Goal: Information Seeking & Learning: Learn about a topic

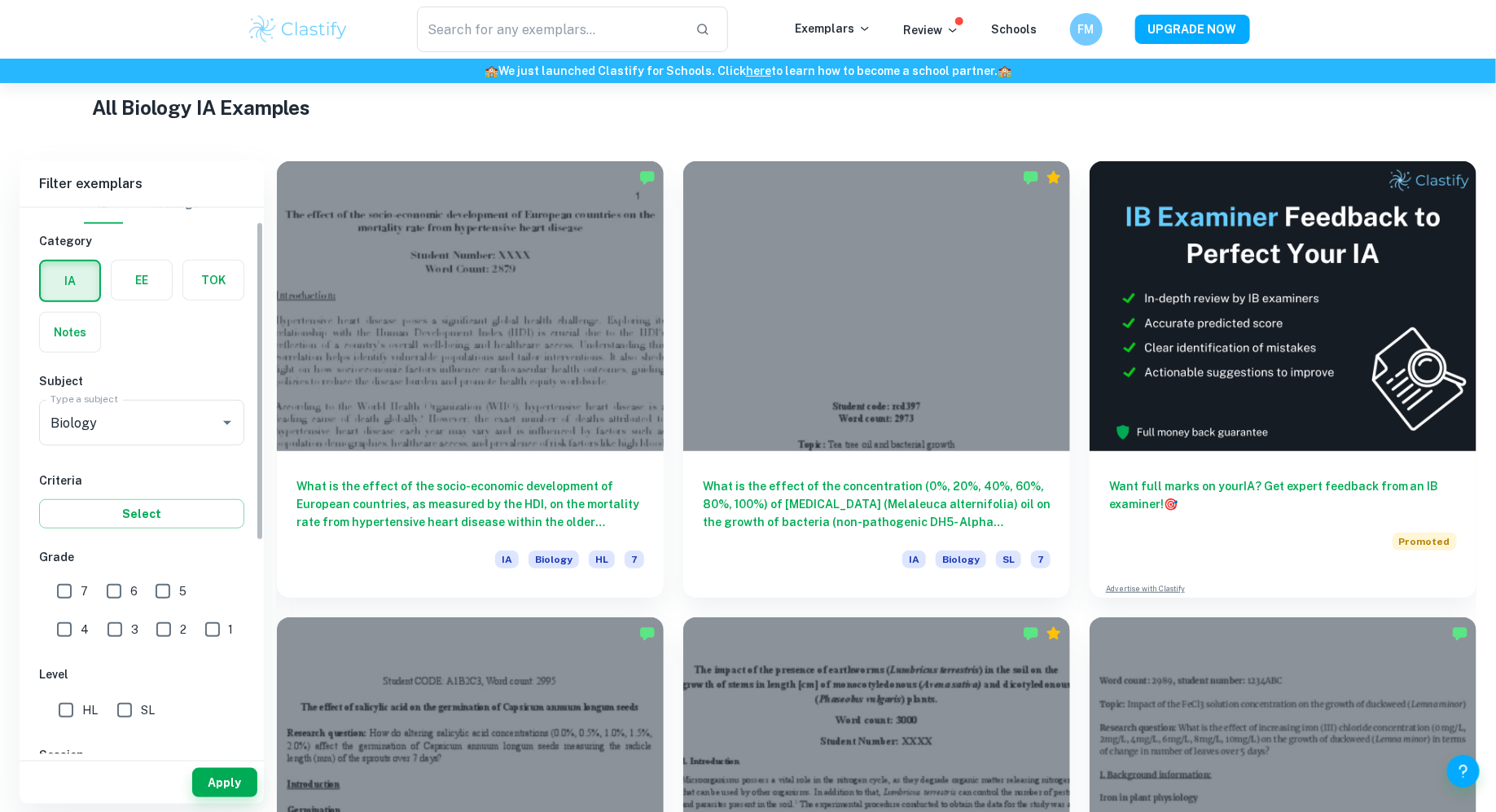
scroll to position [24, 0]
click at [121, 402] on div "Biology Type a subject" at bounding box center [141, 420] width 205 height 46
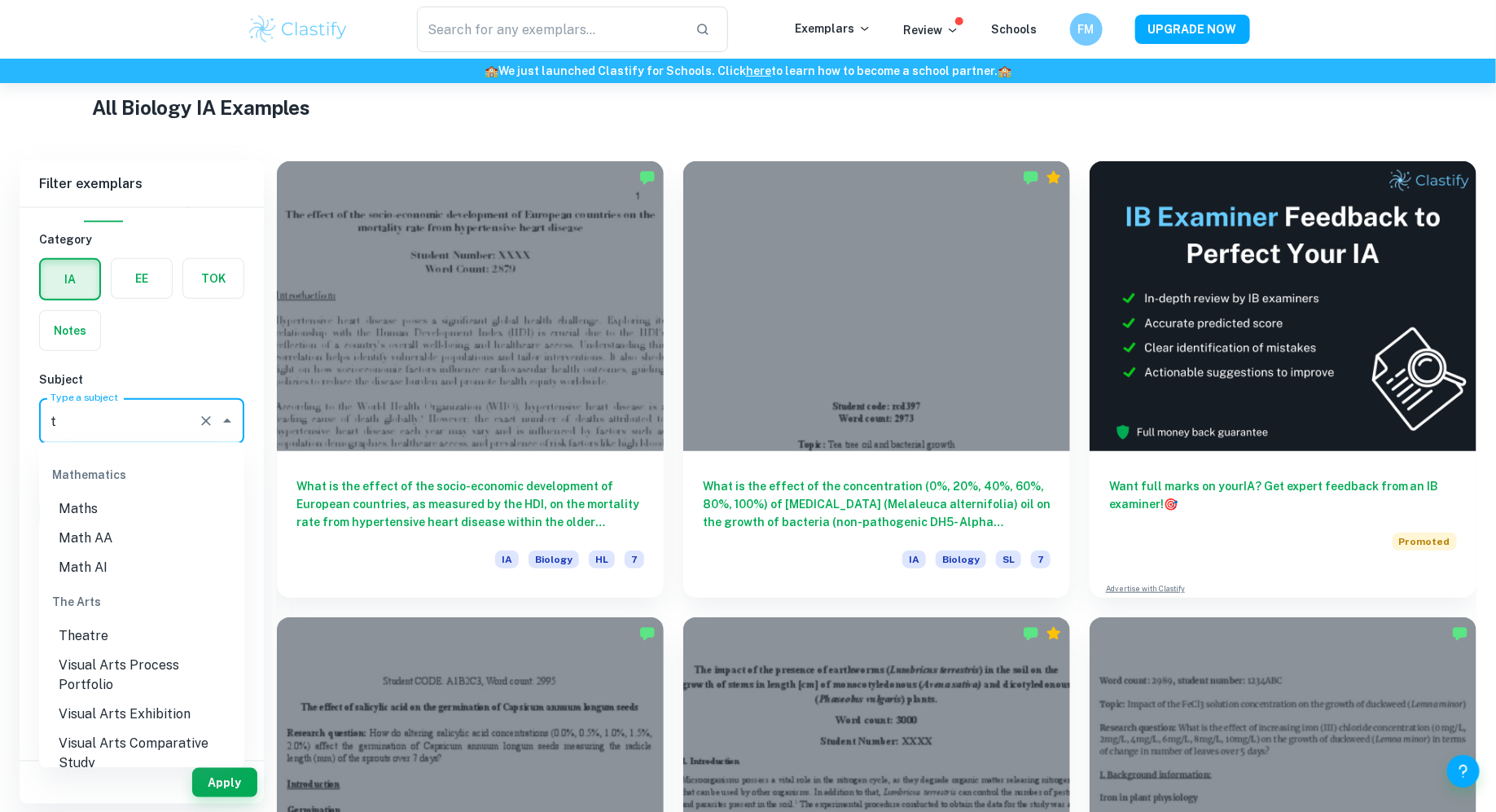
scroll to position [0, 0]
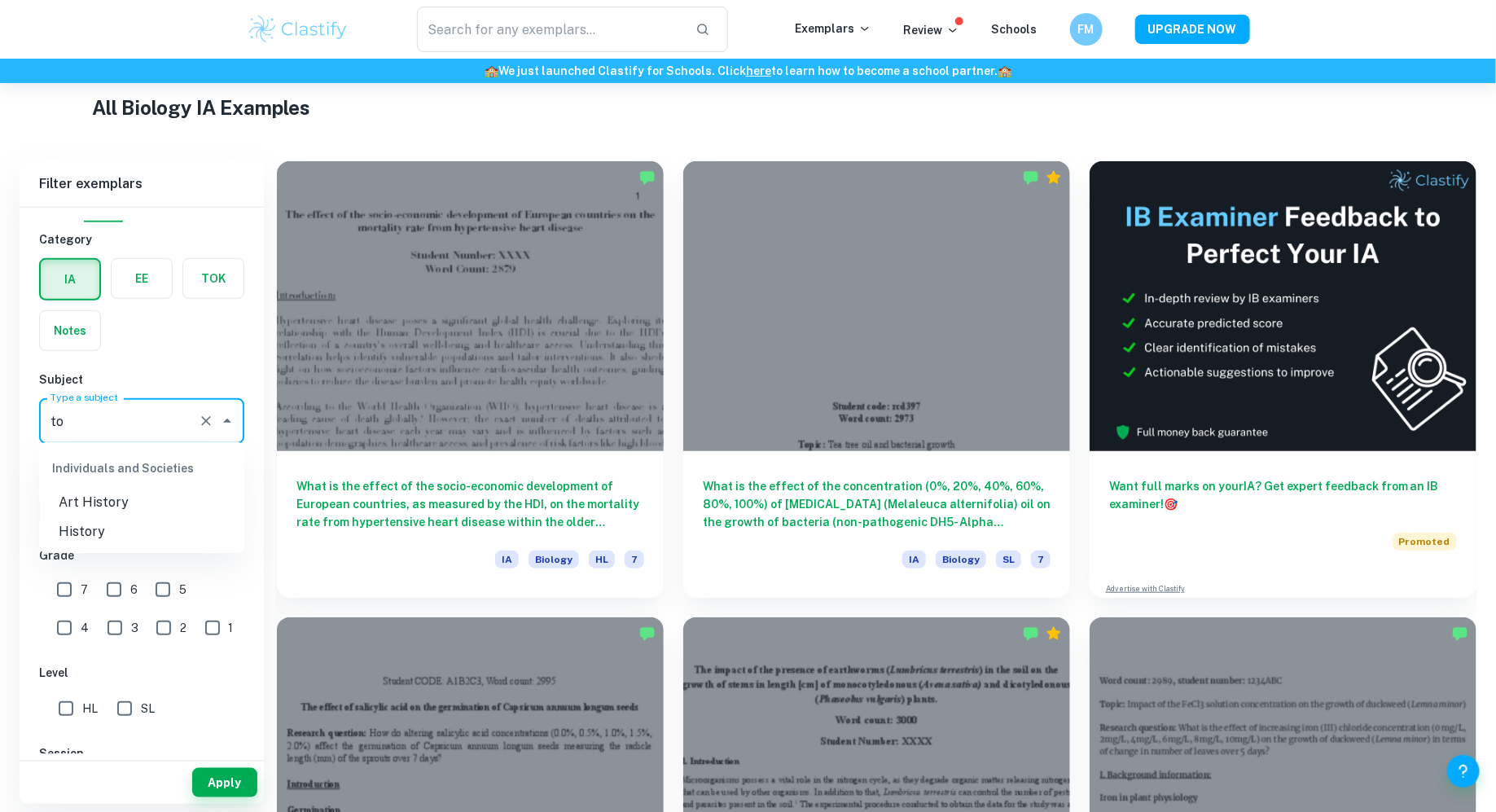
type input "t"
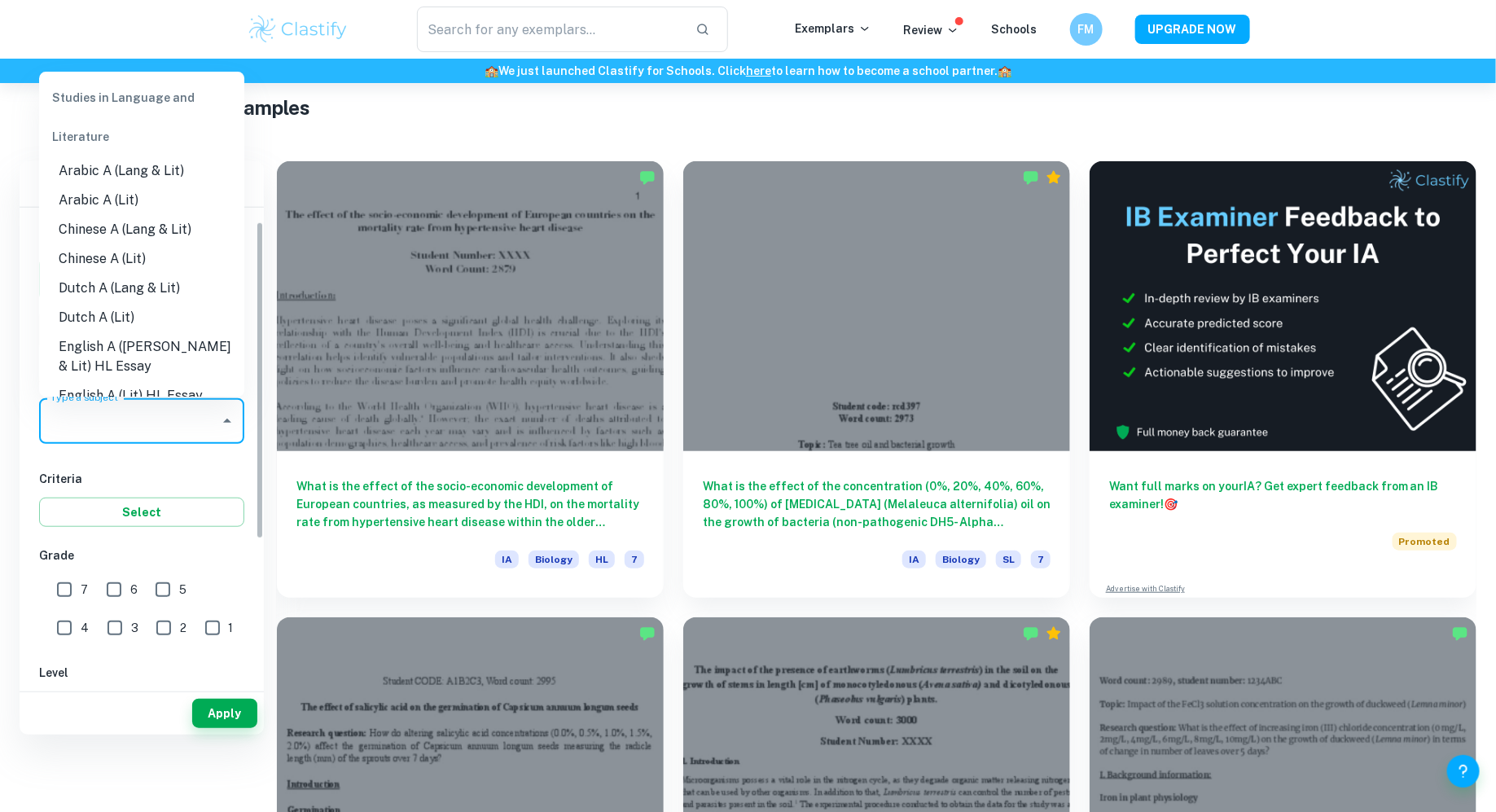
scroll to position [185, 0]
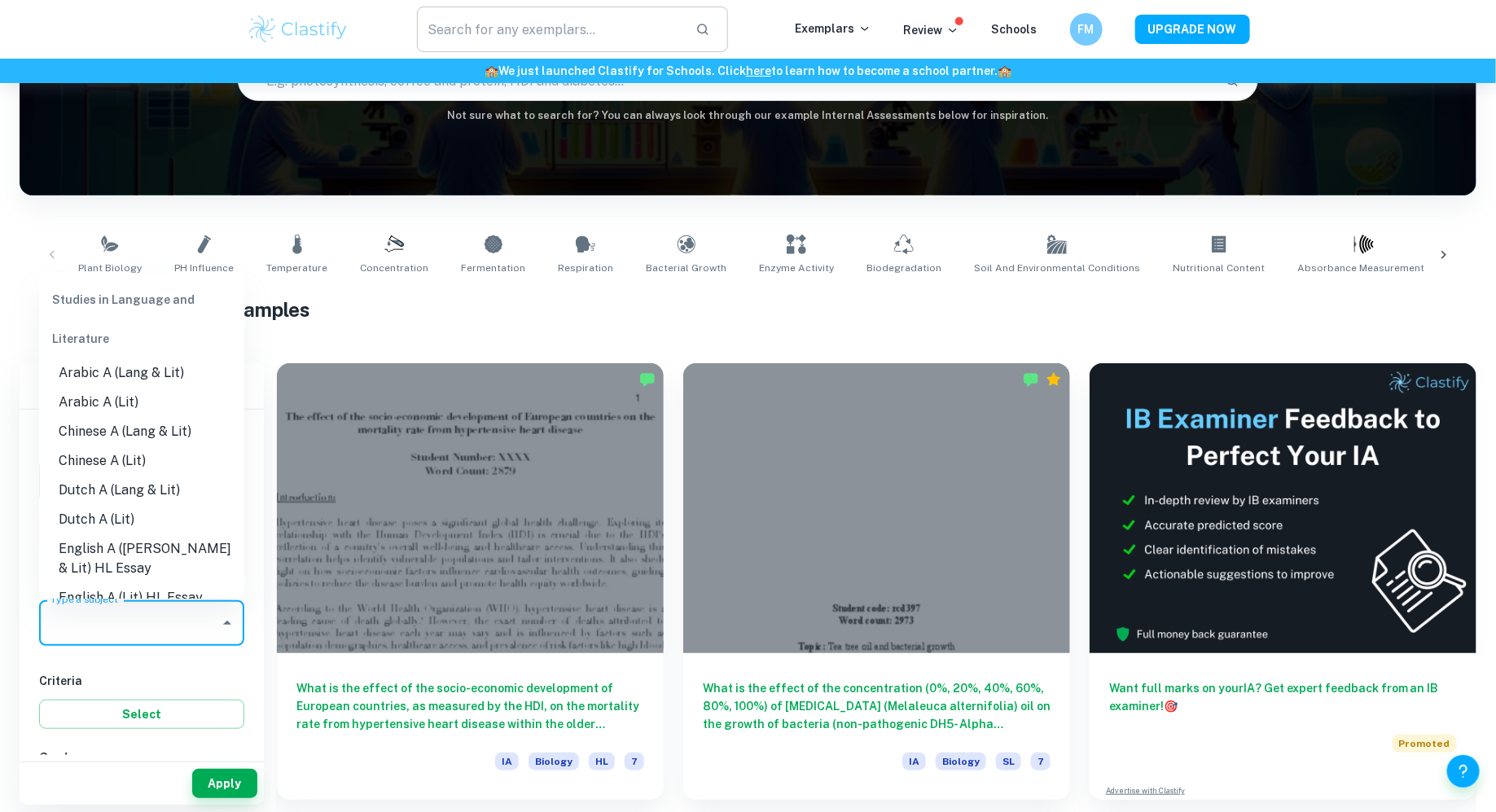
click at [517, 22] on input "text" at bounding box center [550, 29] width 266 height 46
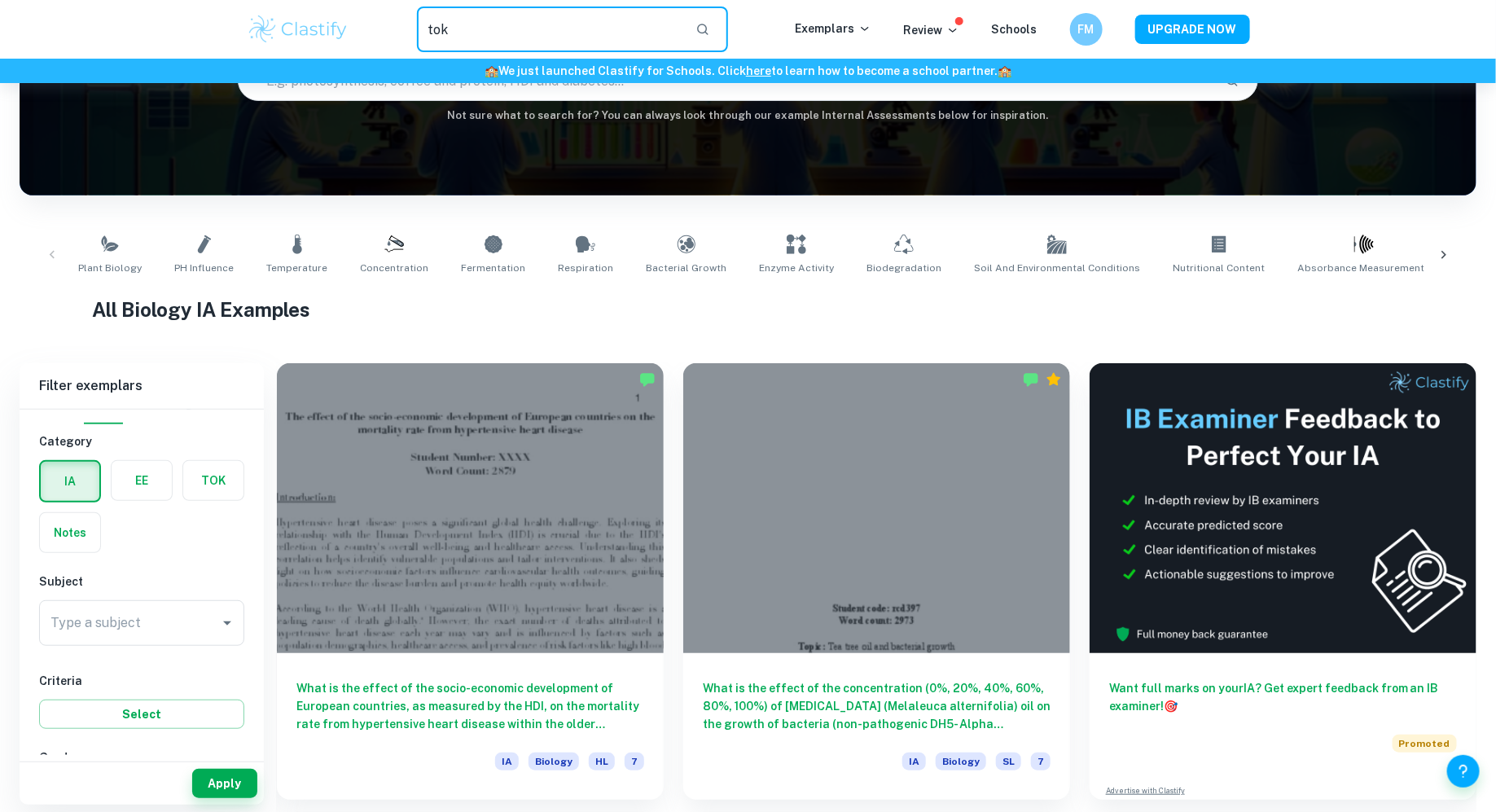
type input "tok"
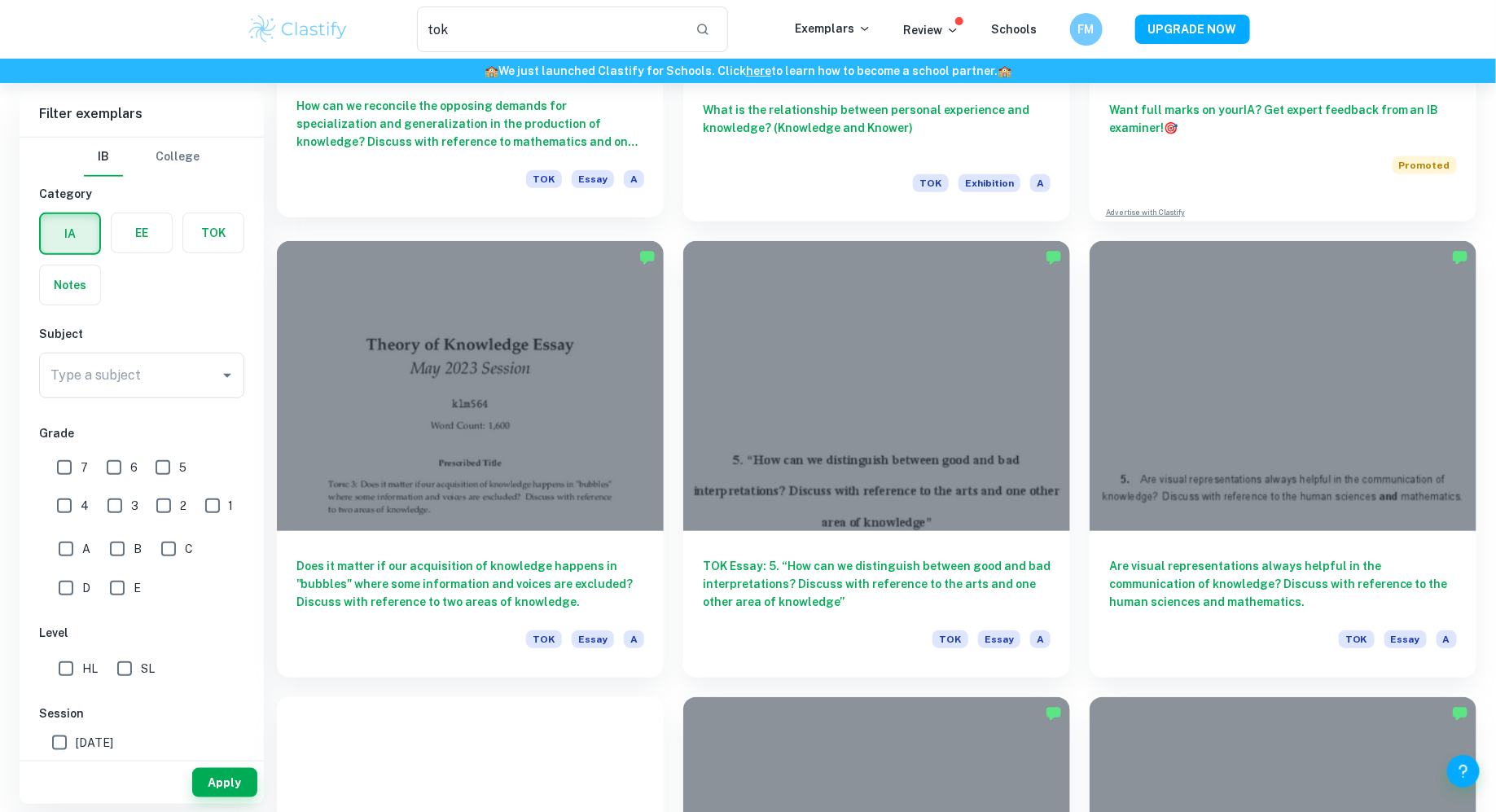
scroll to position [393, 0]
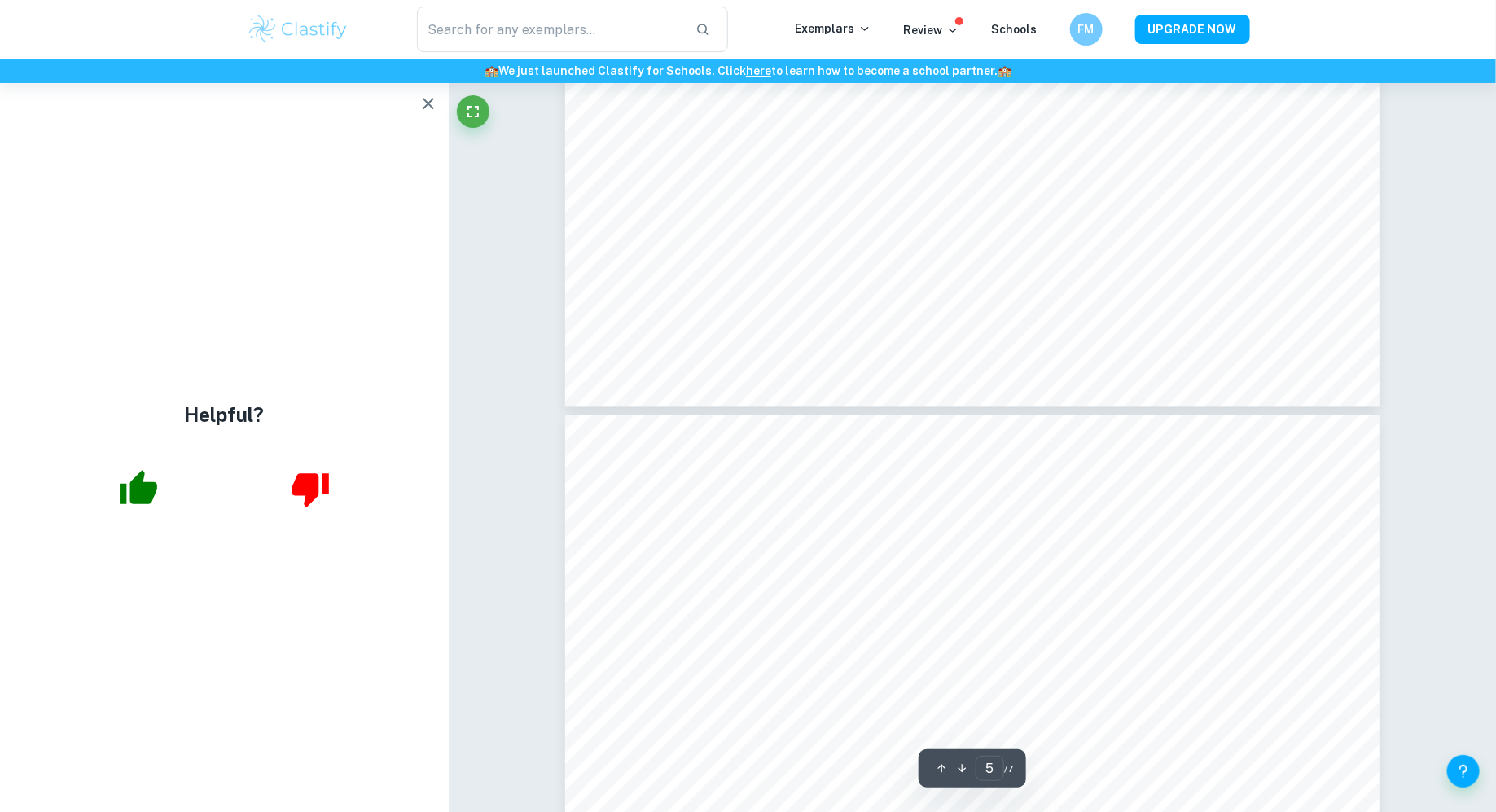
scroll to position [5256, 0]
type input "6"
